Goal: Information Seeking & Learning: Find specific fact

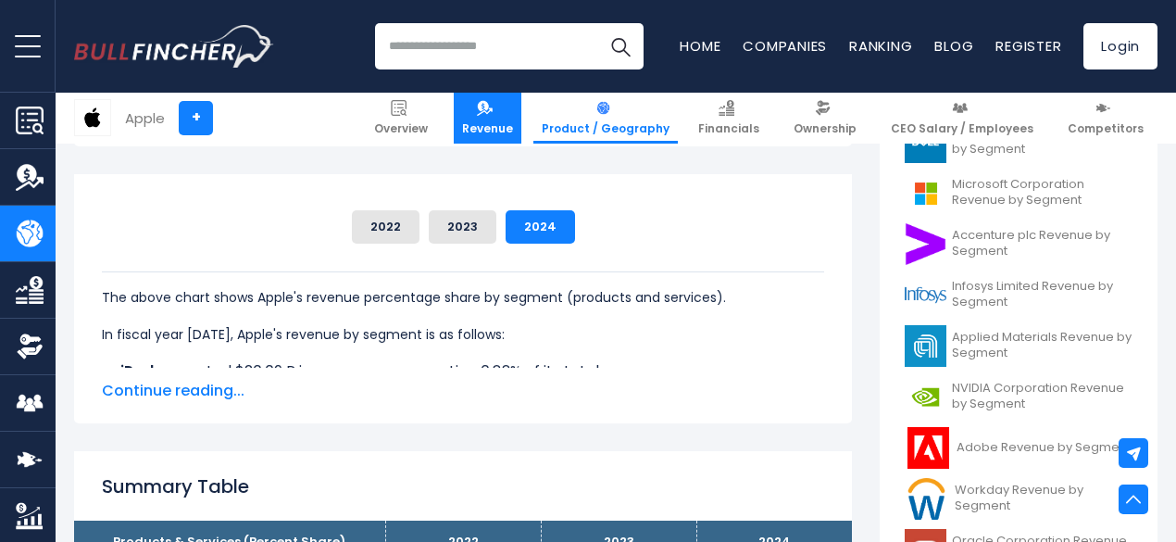
click at [497, 118] on link "Revenue" at bounding box center [488, 118] width 68 height 51
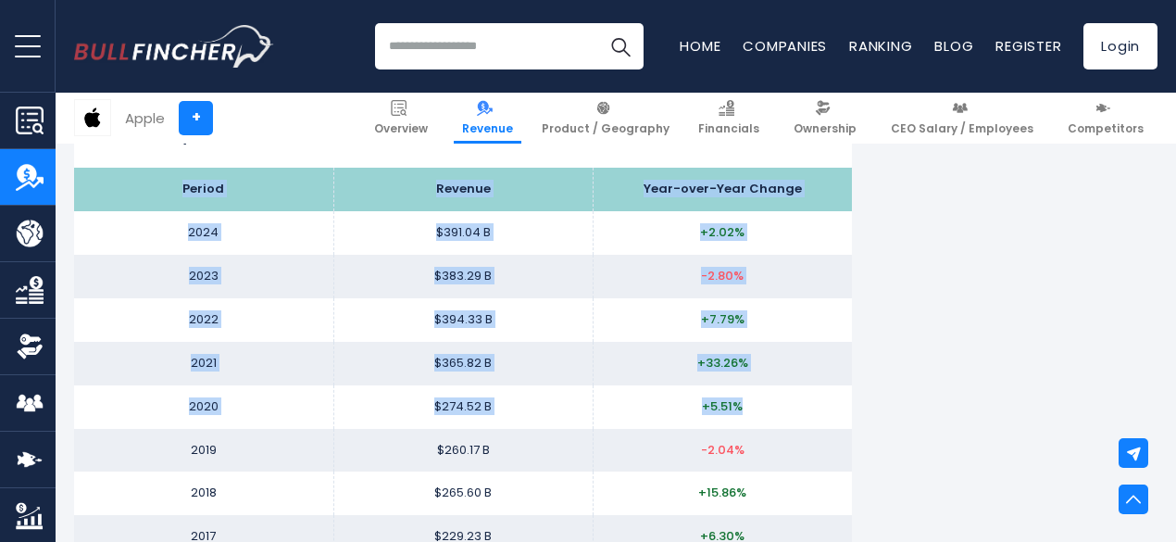
drag, startPoint x: 160, startPoint y: 186, endPoint x: 811, endPoint y: 399, distance: 684.9
click at [811, 399] on tbody "Period Revenue Year-over-Year Change 2024 $391.04 B +2.02% 2023 $383.29 B -2.80%" at bounding box center [463, 407] width 778 height 478
copy tbody "Period Revenue Year-over-Year Change 2024 $391.04 B +2.02% 2023 $383.29 B -2.80…"
